Goal: Information Seeking & Learning: Find specific fact

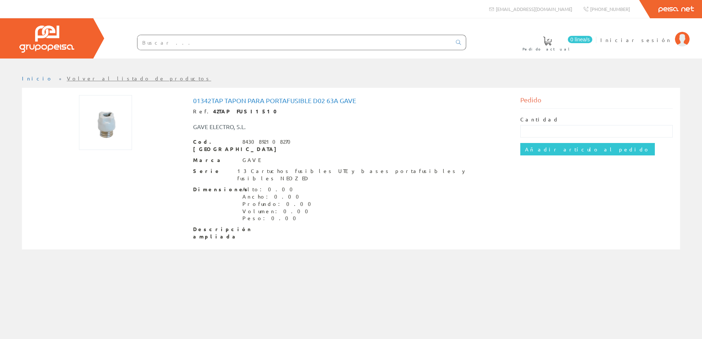
click at [109, 116] on img at bounding box center [105, 122] width 53 height 55
click at [111, 123] on img at bounding box center [105, 122] width 53 height 55
click at [117, 121] on img at bounding box center [105, 122] width 53 height 55
click at [383, 168] on div "13 Cartuchos fusibles UTE y bases portafusibles y fusibles NEOZED" at bounding box center [373, 175] width 272 height 15
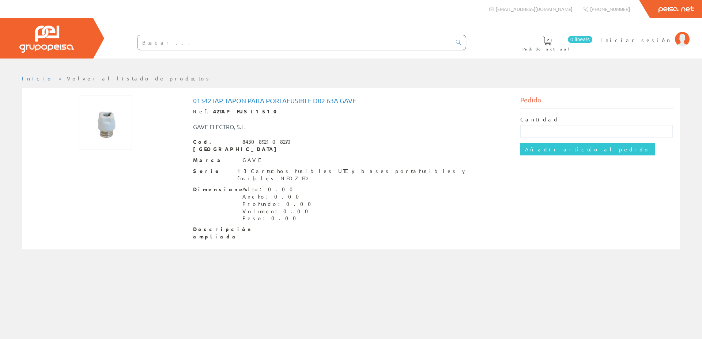
click at [428, 186] on div "Dimensiones Alto: 0.00 Ancho: 0.00 Profundo: 0.00 Volumen: 0.00 Peso: 0.00" at bounding box center [351, 204] width 316 height 37
drag, startPoint x: 319, startPoint y: 101, endPoint x: 323, endPoint y: 100, distance: 4.0
click at [323, 100] on h1 "01342tap Tapon Para Portafusible D02 63a Gave" at bounding box center [351, 100] width 316 height 7
drag, startPoint x: 324, startPoint y: 101, endPoint x: 312, endPoint y: 100, distance: 12.1
click at [312, 100] on h1 "01342tap Tapon Para Portafusible D02 63a Gave" at bounding box center [351, 100] width 316 height 7
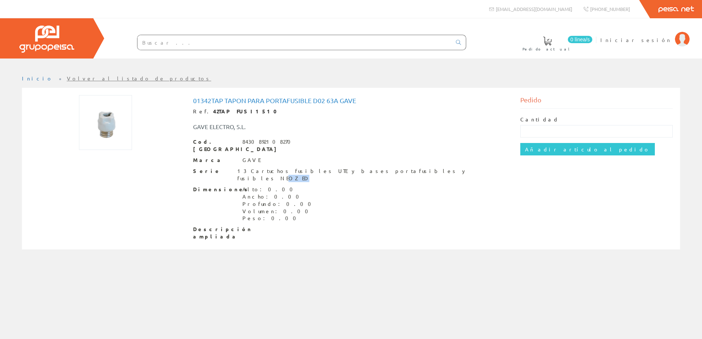
drag, startPoint x: 382, startPoint y: 165, endPoint x: 421, endPoint y: 165, distance: 39.5
click at [421, 168] on div "Serie 13 Cartuchos fusibles UTE y bases portafusibles y fusibles NEOZED" at bounding box center [351, 175] width 316 height 15
